Goal: Find specific page/section: Find specific page/section

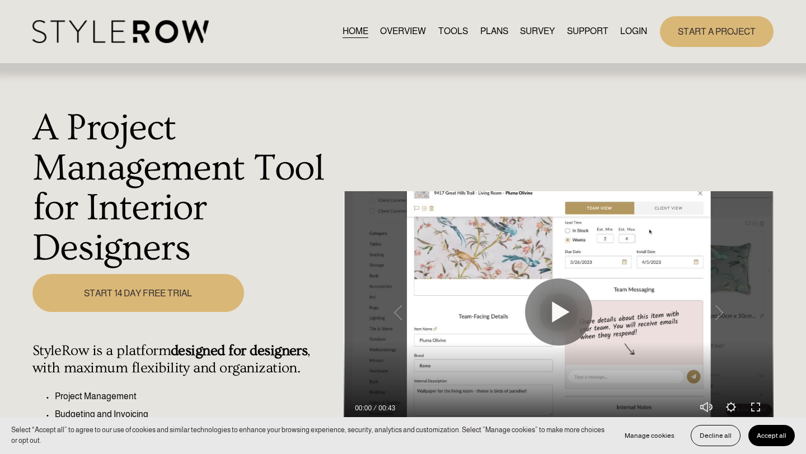
click at [627, 30] on link "LOGIN" at bounding box center [633, 31] width 27 height 15
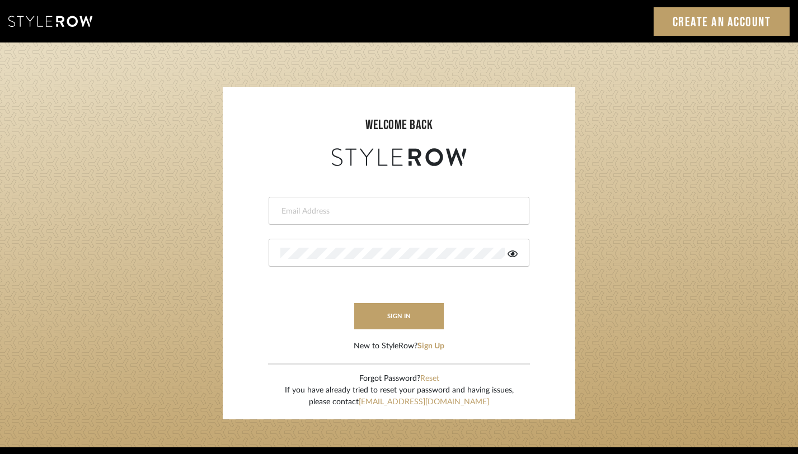
click at [391, 212] on input "email" at bounding box center [397, 211] width 234 height 11
type input "janelli@tfoxproductions.com"
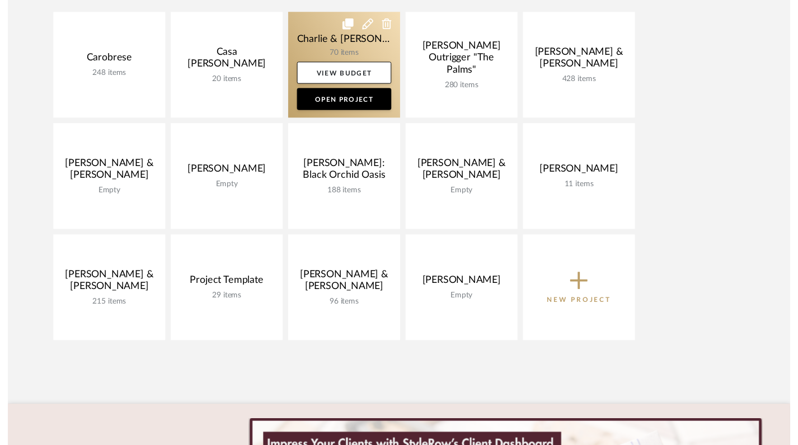
scroll to position [269, 0]
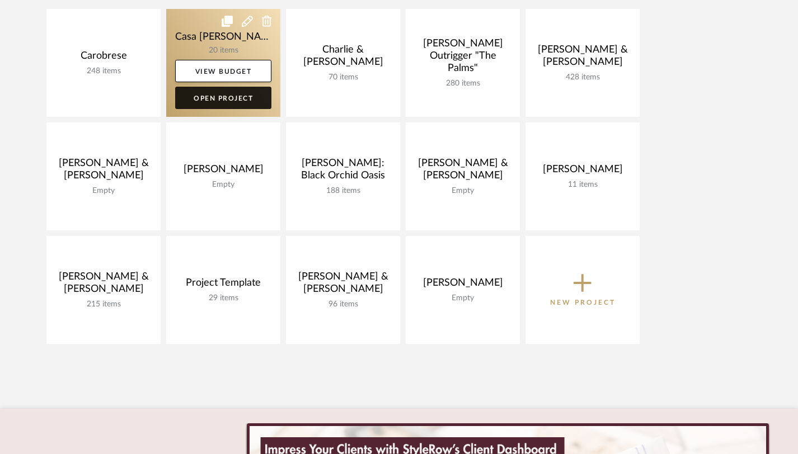
click at [229, 96] on link "Open Project" at bounding box center [223, 98] width 96 height 22
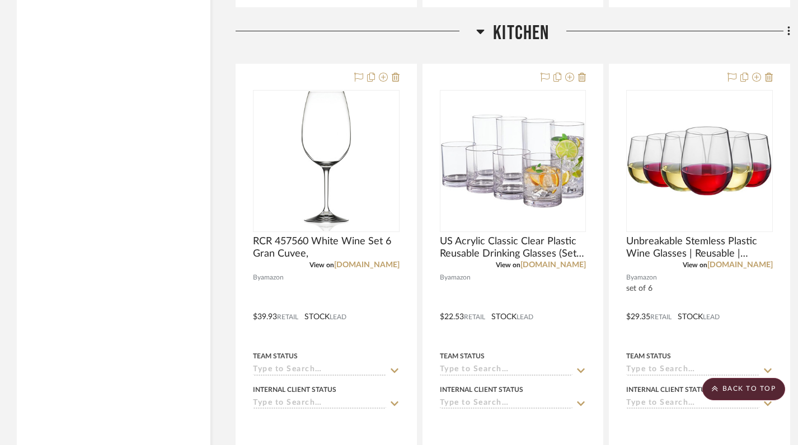
scroll to position [3426, 0]
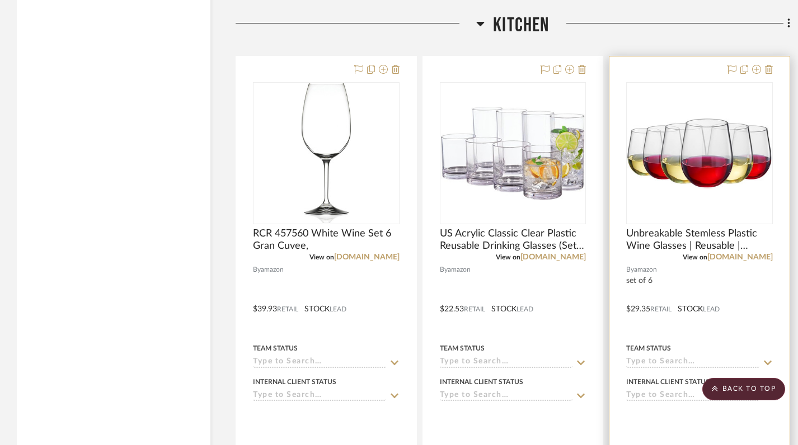
click at [661, 172] on div at bounding box center [699, 153] width 147 height 142
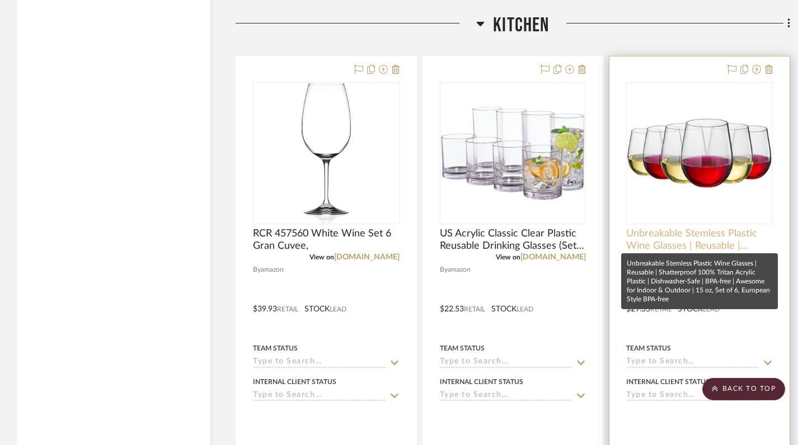
click at [692, 229] on span "Unbreakable Stemless Plastic Wine Glasses | Reusable | Shatterproof 100% Tritan…" at bounding box center [699, 240] width 147 height 25
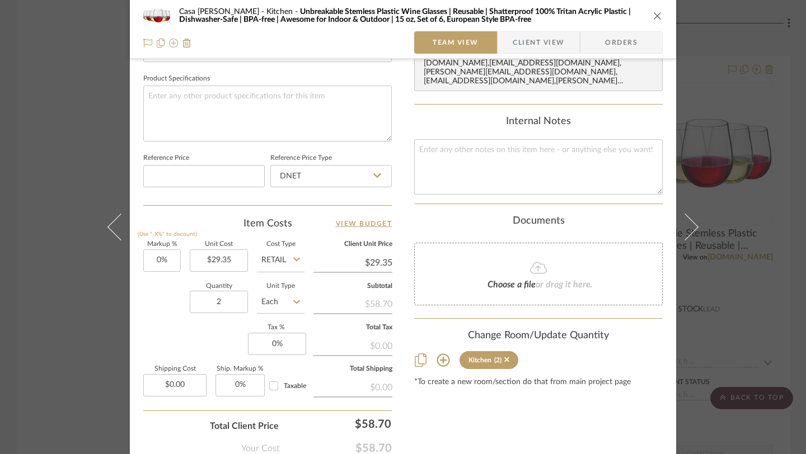
scroll to position [543, 0]
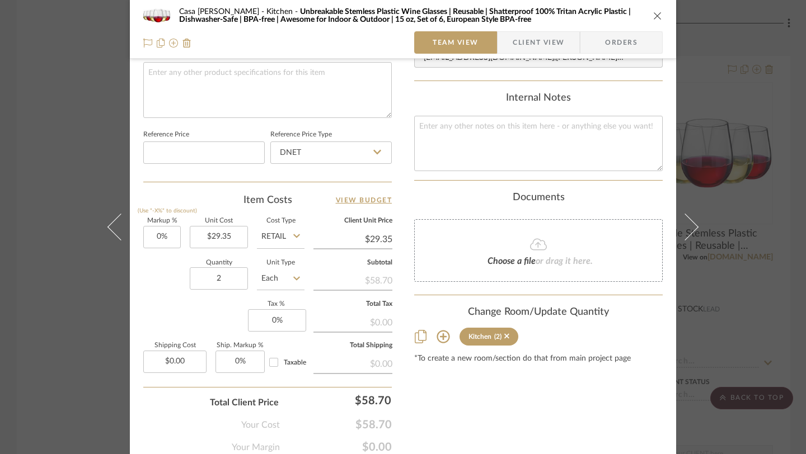
click at [76, 365] on div "Casa Brisa Refresh Kitchen Unbreakable Stemless Plastic Wine Glasses | Reusable…" at bounding box center [403, 227] width 806 height 454
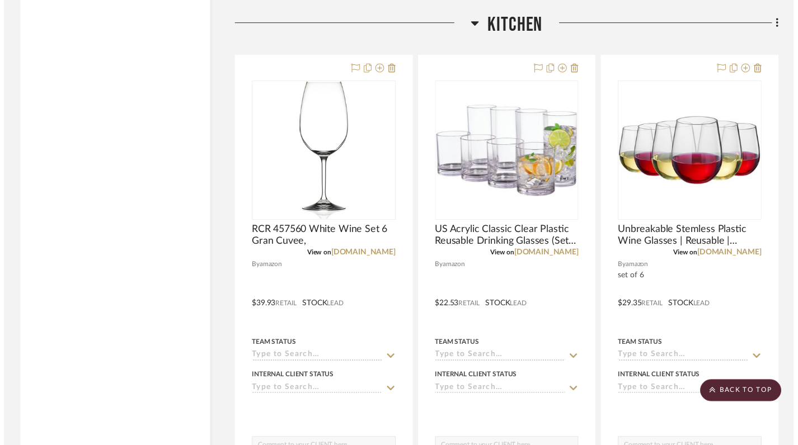
scroll to position [3426, 0]
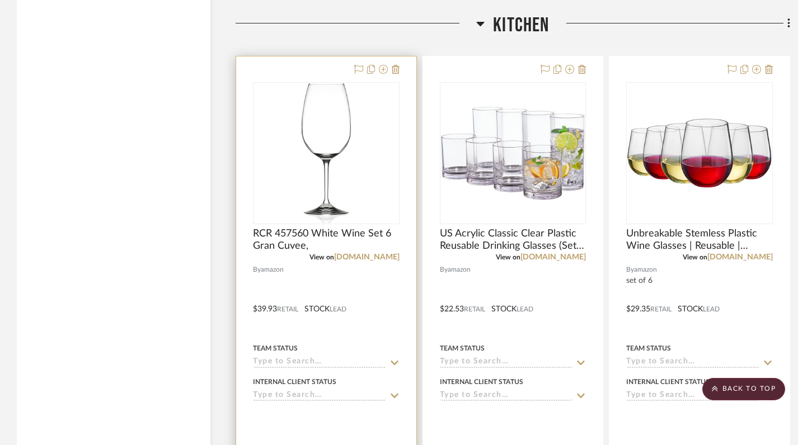
click at [337, 140] on img "0" at bounding box center [326, 153] width 49 height 140
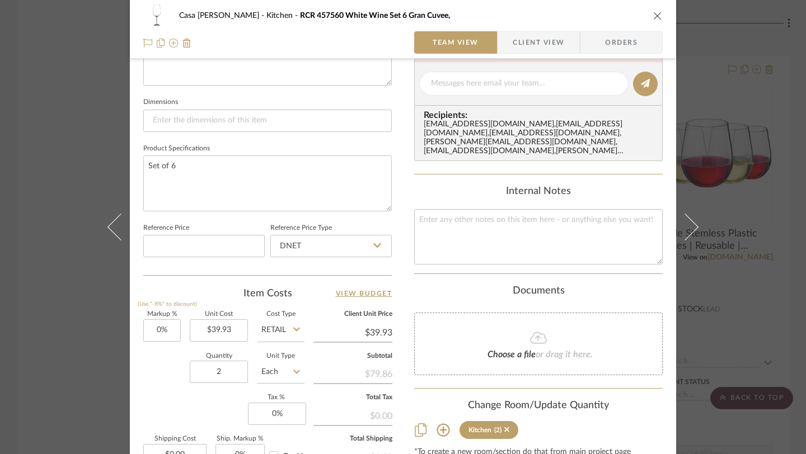
scroll to position [461, 0]
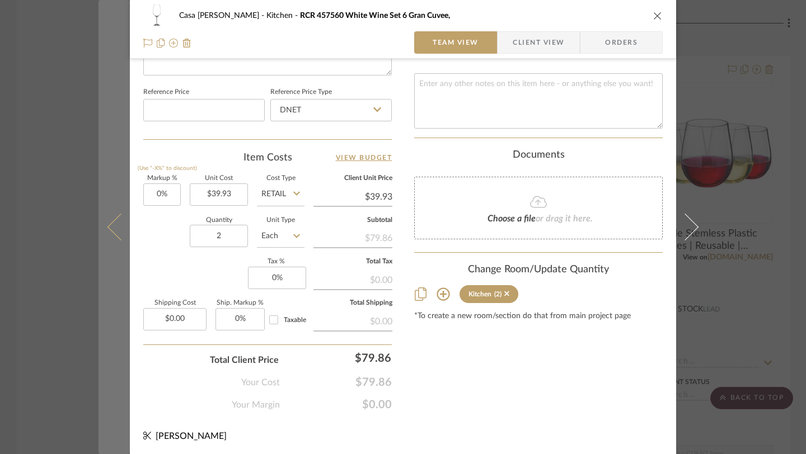
click at [104, 366] on button at bounding box center [113, 227] width 31 height 454
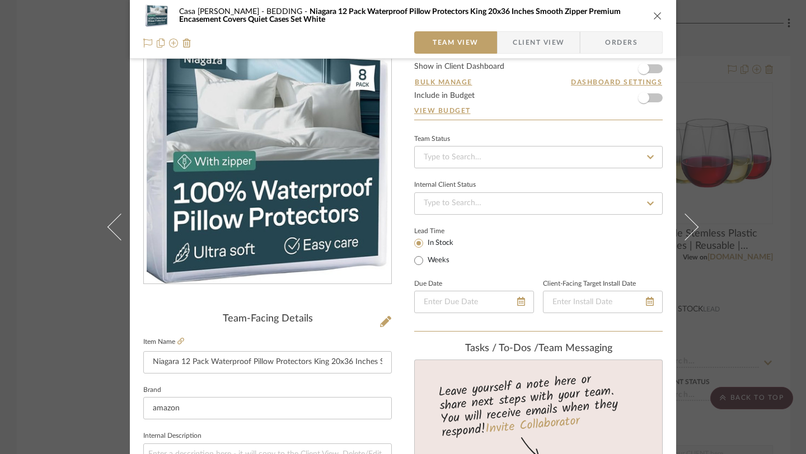
scroll to position [585, 0]
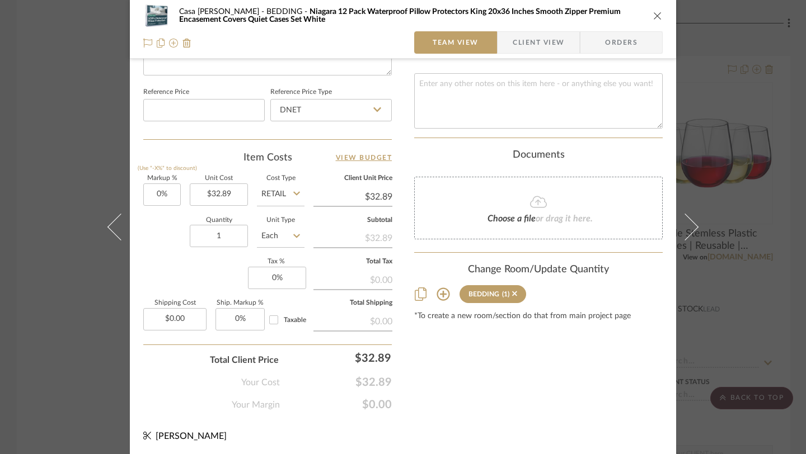
click at [72, 327] on div "Casa Brisa Refresh BEDDING Niagara 12 Pack Waterproof Pillow Protectors King 20…" at bounding box center [403, 227] width 806 height 454
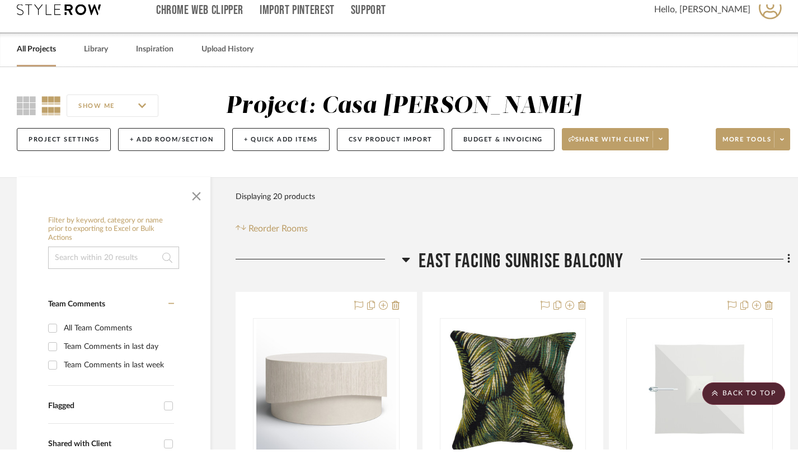
scroll to position [0, 0]
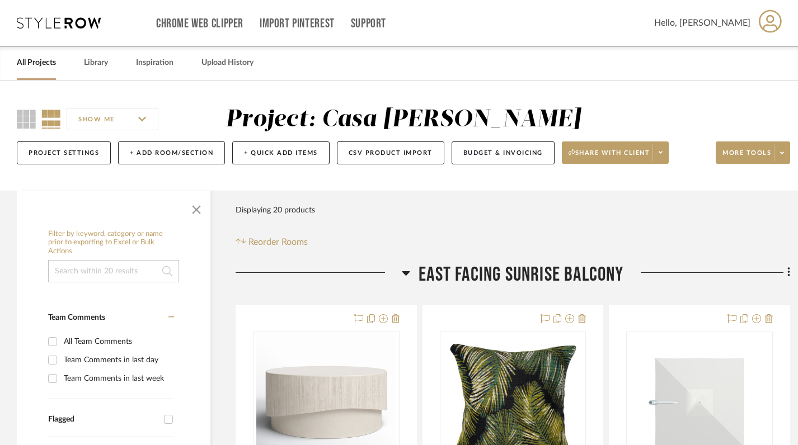
click at [42, 64] on link "All Projects" at bounding box center [36, 62] width 39 height 15
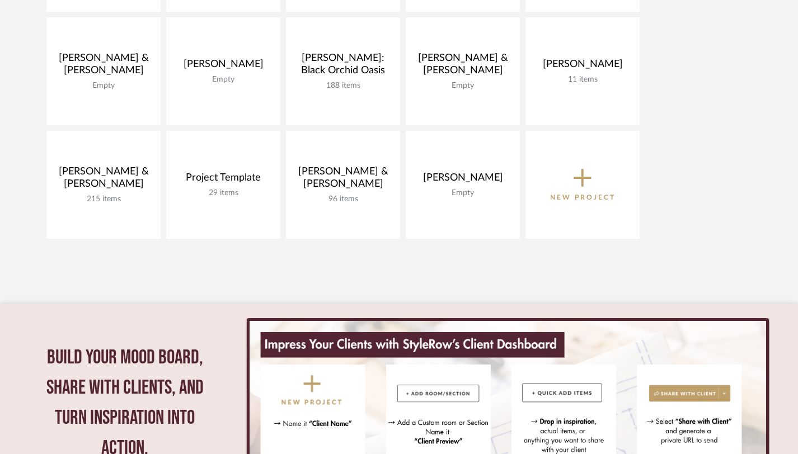
scroll to position [379, 0]
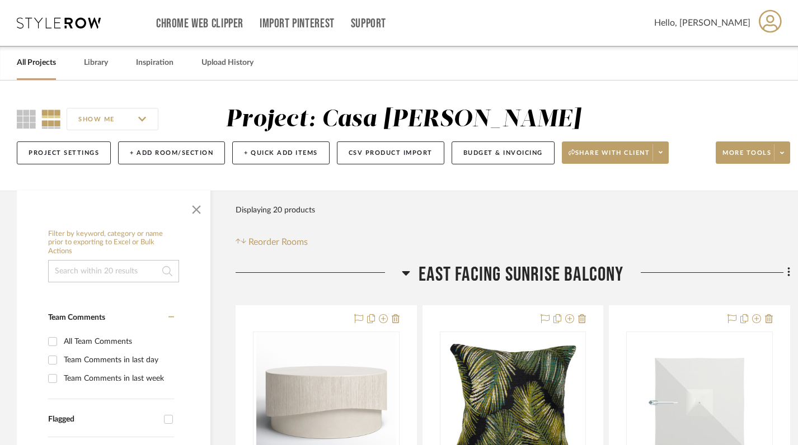
click at [47, 65] on link "All Projects" at bounding box center [36, 62] width 39 height 15
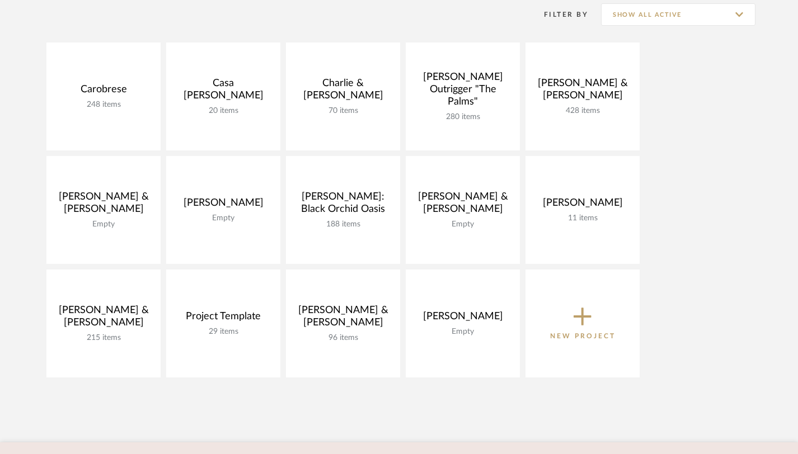
scroll to position [219, 0]
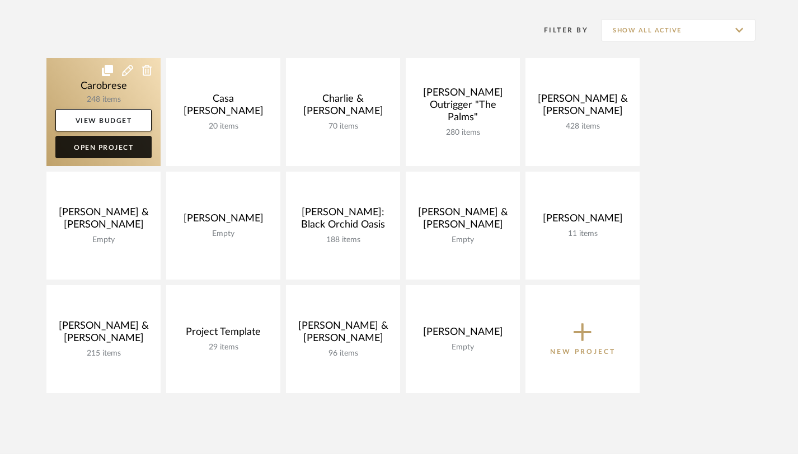
click at [129, 147] on link "Open Project" at bounding box center [103, 147] width 96 height 22
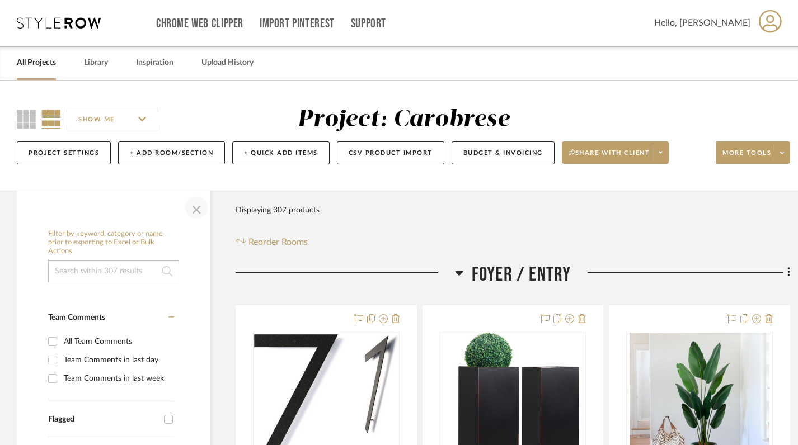
click at [197, 209] on span "button" at bounding box center [196, 207] width 27 height 27
